Goal: Information Seeking & Learning: Find specific fact

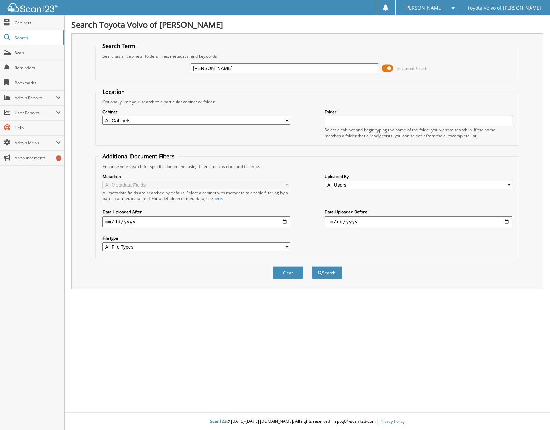
type input "[PERSON_NAME]"
click at [327, 274] on button "Search" at bounding box center [326, 272] width 31 height 13
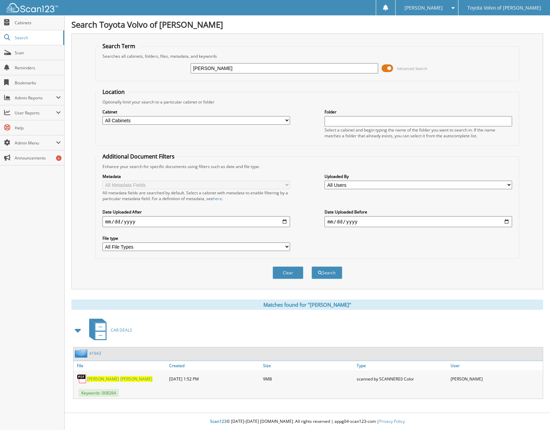
click at [120, 378] on span "PETERSON" at bounding box center [136, 379] width 32 height 6
click at [97, 353] on link "41943" at bounding box center [95, 353] width 12 height 6
